Goal: Information Seeking & Learning: Learn about a topic

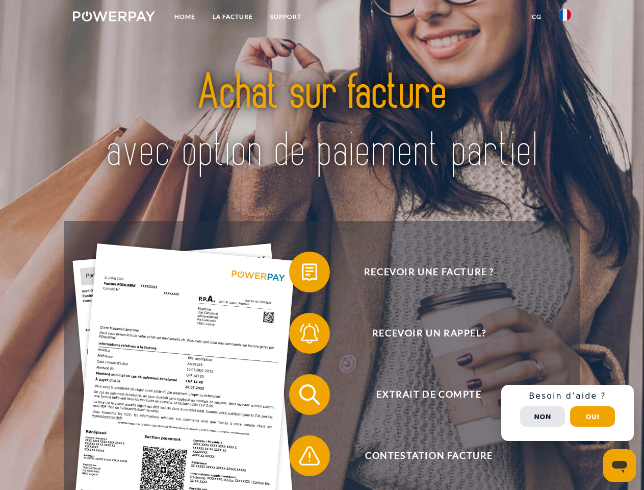
click at [114, 18] on img at bounding box center [114, 16] width 82 height 10
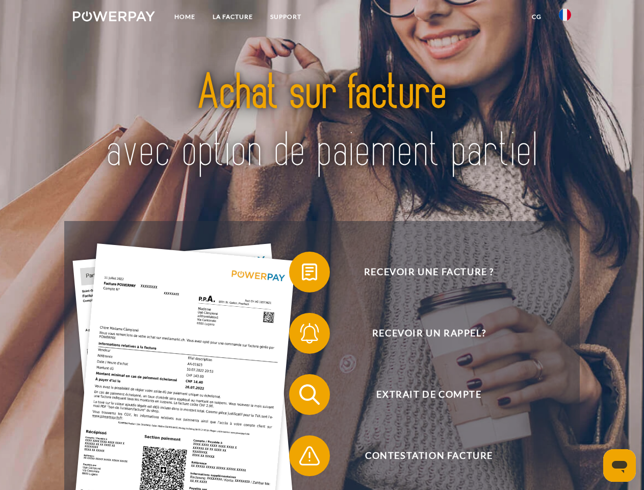
click at [565, 18] on img at bounding box center [565, 15] width 12 height 12
click at [537, 17] on link "CG" at bounding box center [536, 17] width 27 height 18
click at [302, 274] on span at bounding box center [294, 271] width 51 height 51
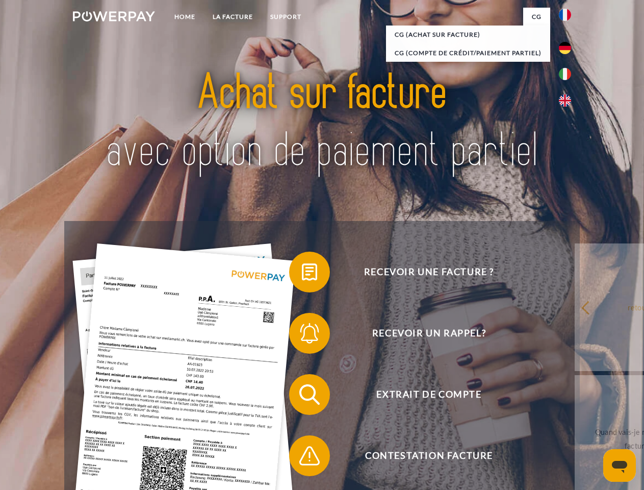
click at [302, 335] on span at bounding box center [294, 333] width 51 height 51
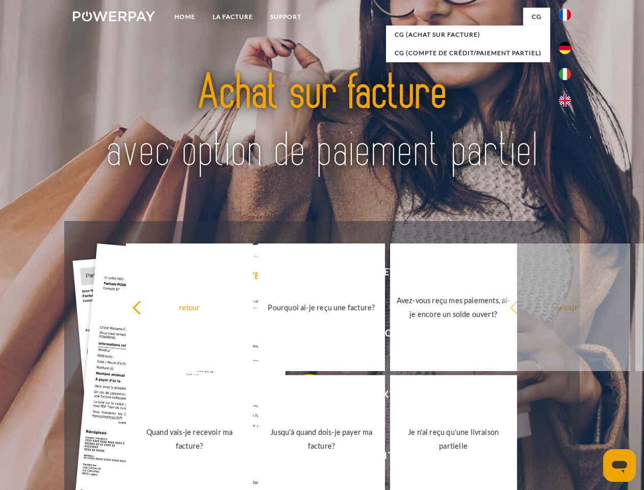
click at [302, 396] on link "Jusqu'à quand dois-je payer ma facture?" at bounding box center [321, 439] width 127 height 128
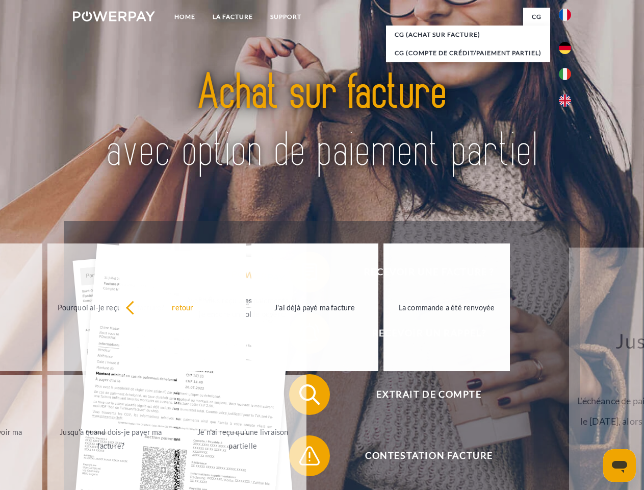
click at [302, 458] on span at bounding box center [294, 455] width 51 height 51
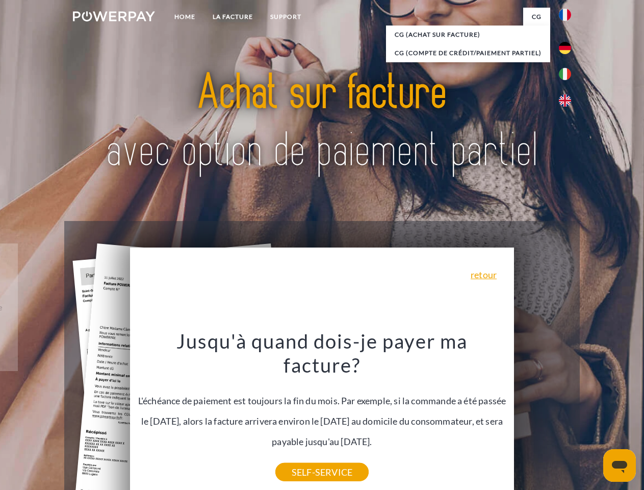
click at [568, 413] on div "Recevoir une facture ? Recevoir un rappel? Extrait de compte retour" at bounding box center [321, 425] width 515 height 408
click at [543, 415] on span "Extrait de compte" at bounding box center [429, 394] width 250 height 41
click at [593, 416] on header "Home LA FACTURE Support" at bounding box center [322, 352] width 644 height 705
